Goal: Transaction & Acquisition: Purchase product/service

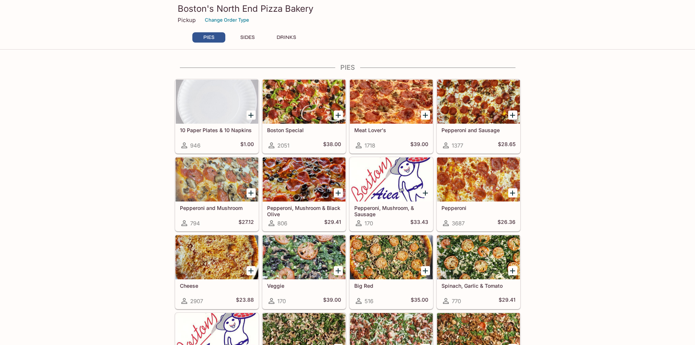
scroll to position [110, 0]
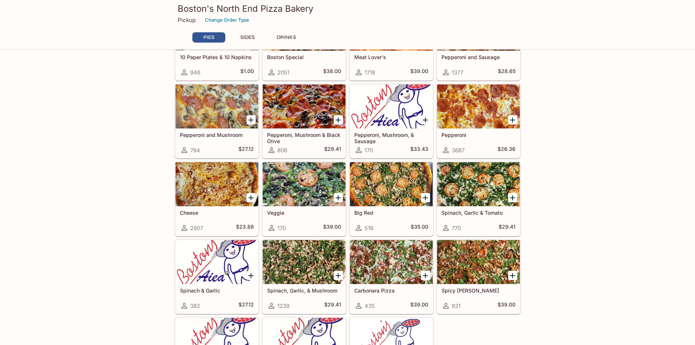
click at [300, 290] on h5 "Spinach, Garlic, & Mushroom" at bounding box center [304, 290] width 74 height 6
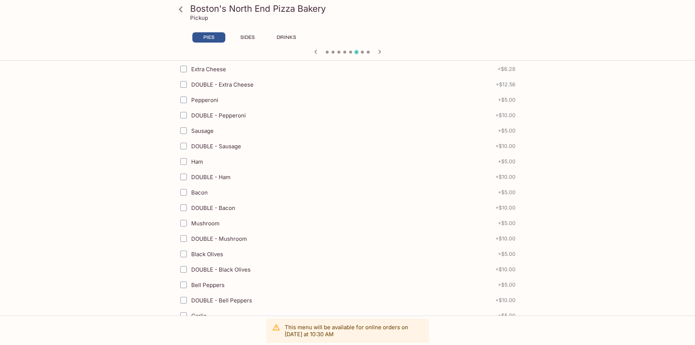
scroll to position [257, 0]
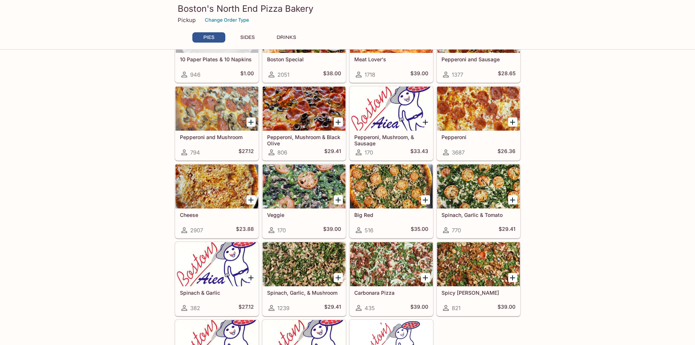
scroll to position [73, 0]
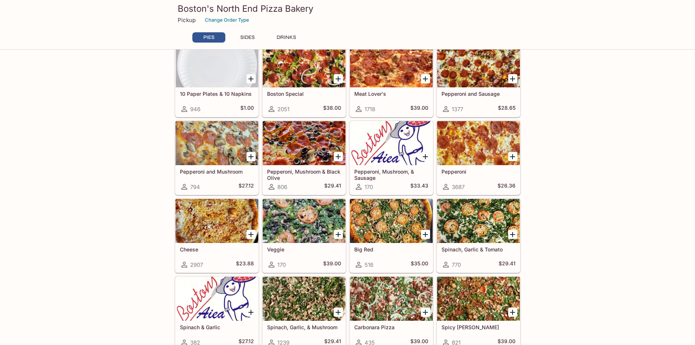
click at [289, 36] on button "DRINKS" at bounding box center [286, 37] width 33 height 10
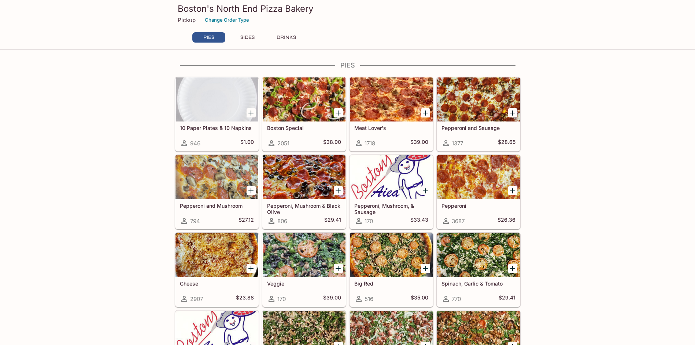
scroll to position [110, 0]
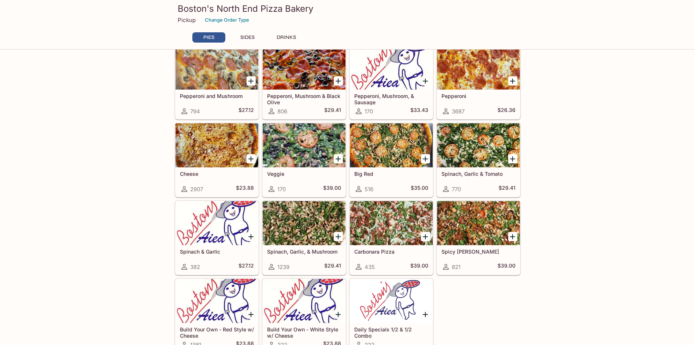
click at [302, 251] on h5 "Spinach, Garlic, & Mushroom" at bounding box center [304, 251] width 74 height 6
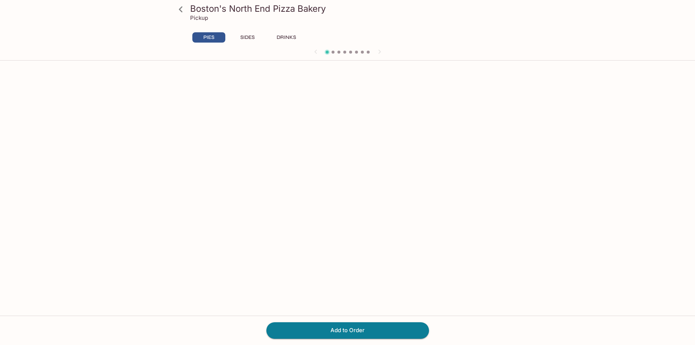
scroll to position [63, 0]
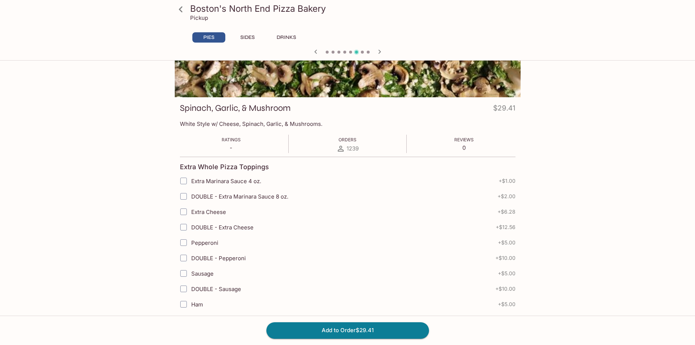
click at [353, 340] on div "Add to Order $29.41" at bounding box center [347, 329] width 695 height 29
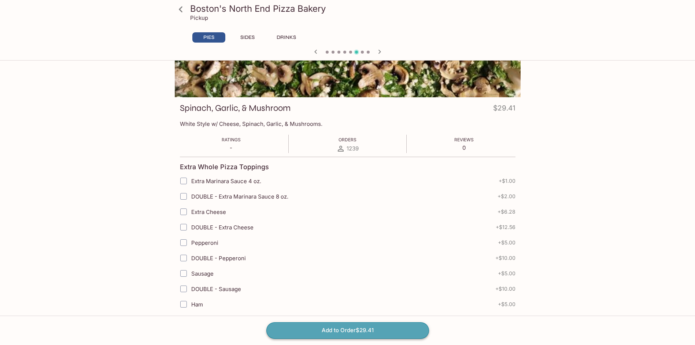
drag, startPoint x: 353, startPoint y: 339, endPoint x: 353, endPoint y: 334, distance: 5.5
click at [353, 334] on button "Add to Order $29.41" at bounding box center [347, 330] width 163 height 16
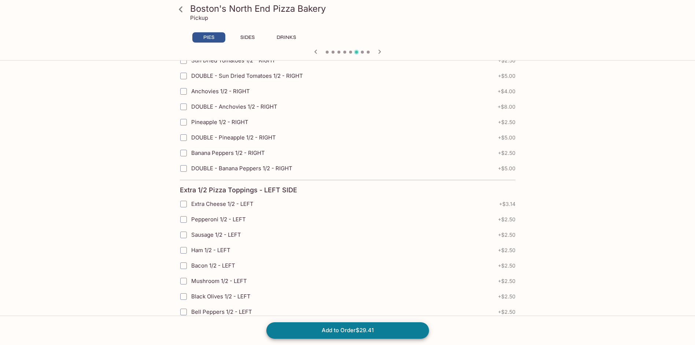
scroll to position [1602, 0]
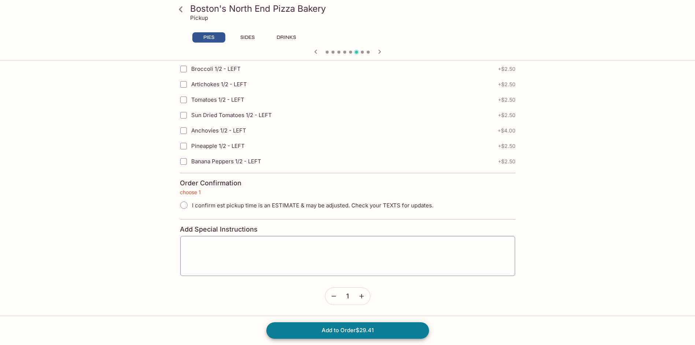
click at [184, 206] on input "I confirm est pickup time is an ESTIMATE & may be adjusted. Check your TEXTS fo…" at bounding box center [183, 204] width 15 height 15
radio input "true"
click at [222, 251] on textarea at bounding box center [347, 256] width 325 height 28
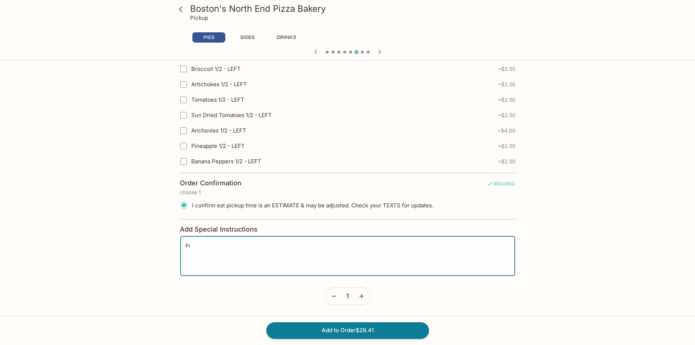
type textarea "P"
type textarea "Will be picked up by [PERSON_NAME]"
click at [354, 331] on button "Add to Order $29.41" at bounding box center [347, 330] width 163 height 16
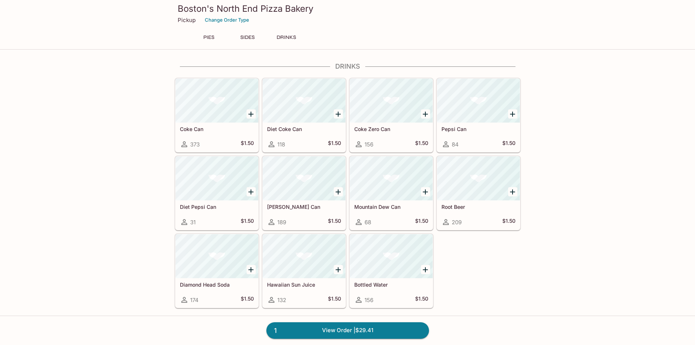
scroll to position [224, 0]
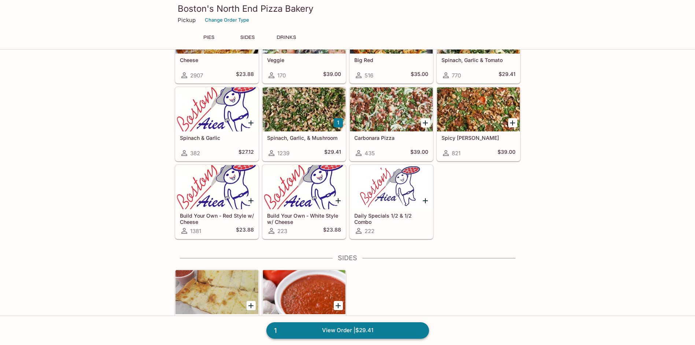
click at [326, 330] on link "1 View Order | $29.41" at bounding box center [347, 330] width 163 height 16
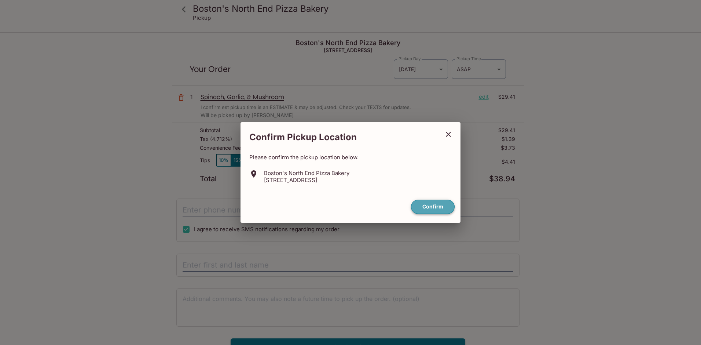
click at [422, 206] on button "Confirm" at bounding box center [433, 206] width 44 height 14
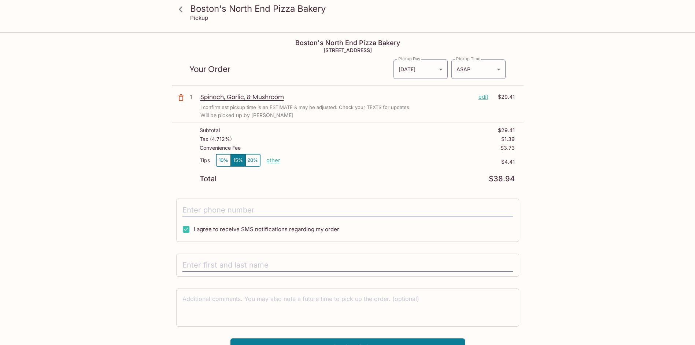
click at [223, 161] on button "10%" at bounding box center [223, 160] width 15 height 12
click at [269, 160] on p "other" at bounding box center [273, 160] width 14 height 7
click at [323, 159] on input "2.94" at bounding box center [315, 160] width 23 height 8
drag, startPoint x: 321, startPoint y: 159, endPoint x: 330, endPoint y: 160, distance: 8.8
click at [330, 160] on div "2.94" at bounding box center [315, 160] width 29 height 12
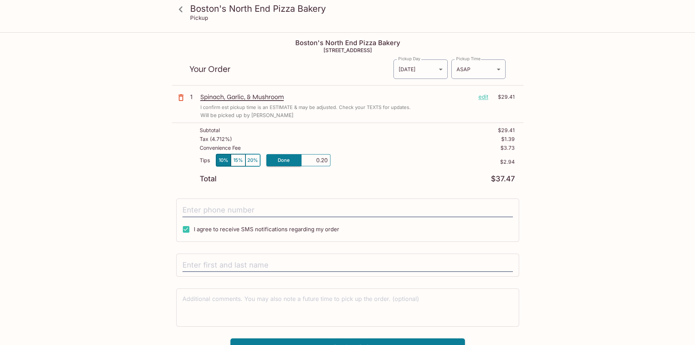
type input "2.00"
click at [202, 210] on input "tel" at bounding box center [348, 210] width 331 height 14
type input "[PHONE_NUMBER]"
click at [210, 265] on input "text" at bounding box center [348, 265] width 331 height 14
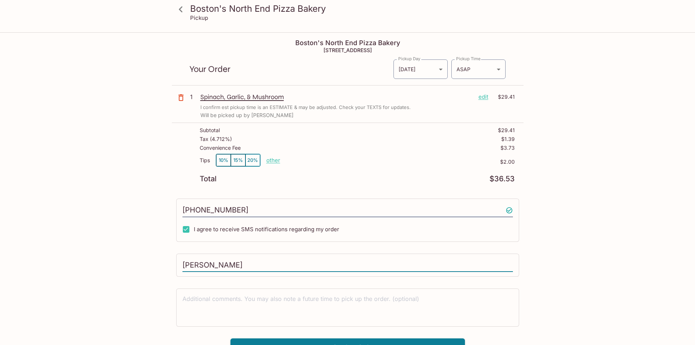
type input "[PERSON_NAME]"
click at [151, 254] on div "Boston's North End Pizza Bakery Pickup Boston's North End Pizza Bakery [STREET_…" at bounding box center [347, 194] width 469 height 323
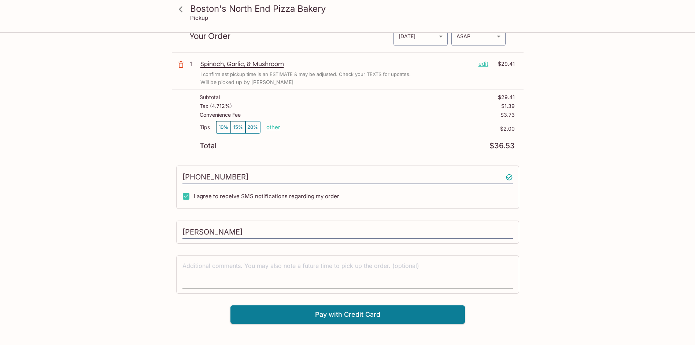
click at [292, 286] on textarea at bounding box center [348, 273] width 331 height 25
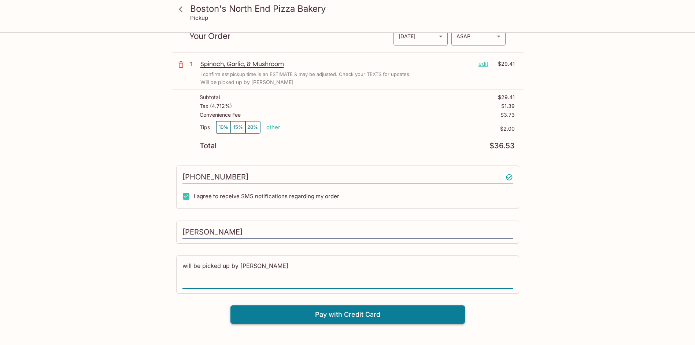
type textarea "will be picked up by [PERSON_NAME]"
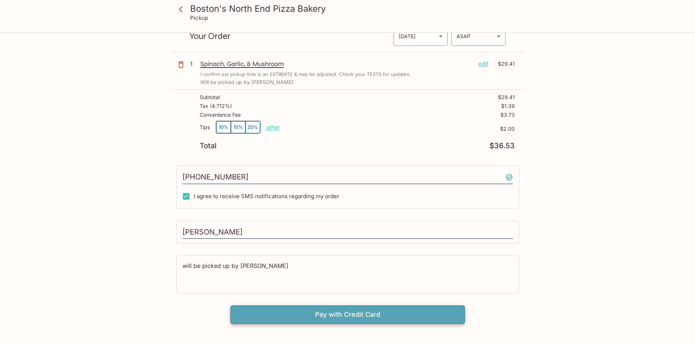
click at [301, 311] on button "Pay with Credit Card" at bounding box center [348, 314] width 235 height 18
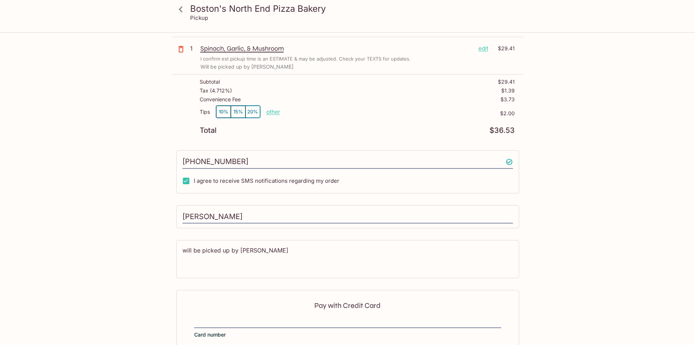
scroll to position [122, 0]
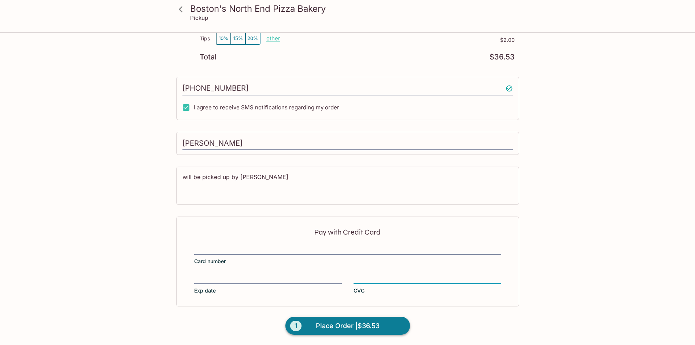
click at [325, 328] on span "Place Order | $36.53" at bounding box center [348, 326] width 64 height 12
